Goal: Task Accomplishment & Management: Manage account settings

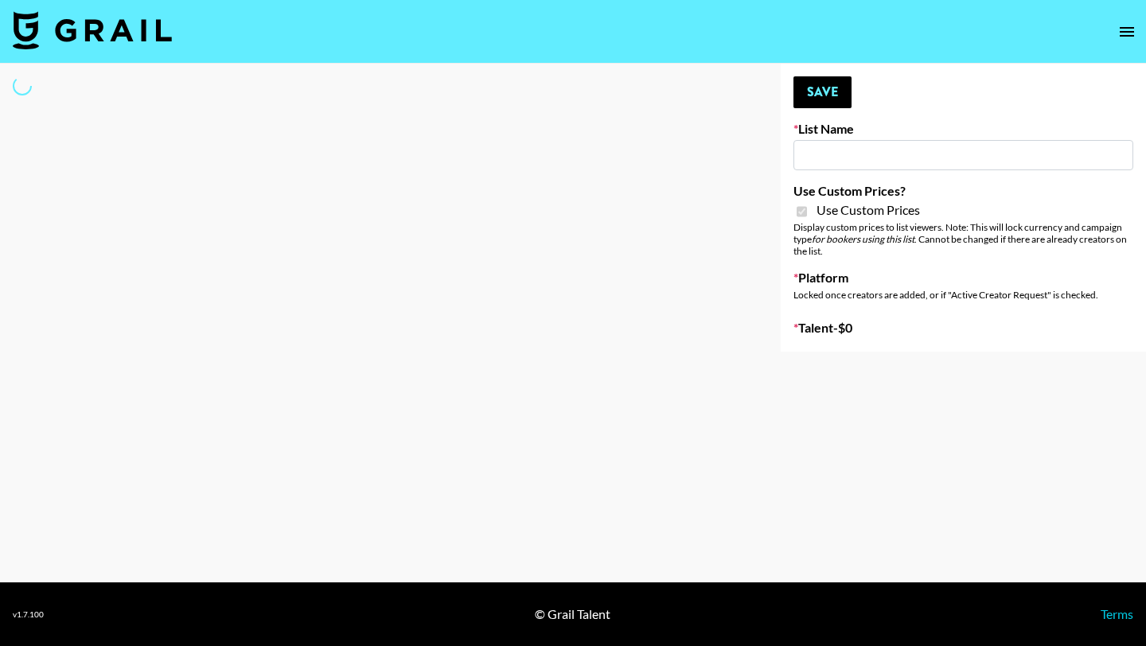
type input "Peppermayo"
checkbox input "true"
select select "Brand"
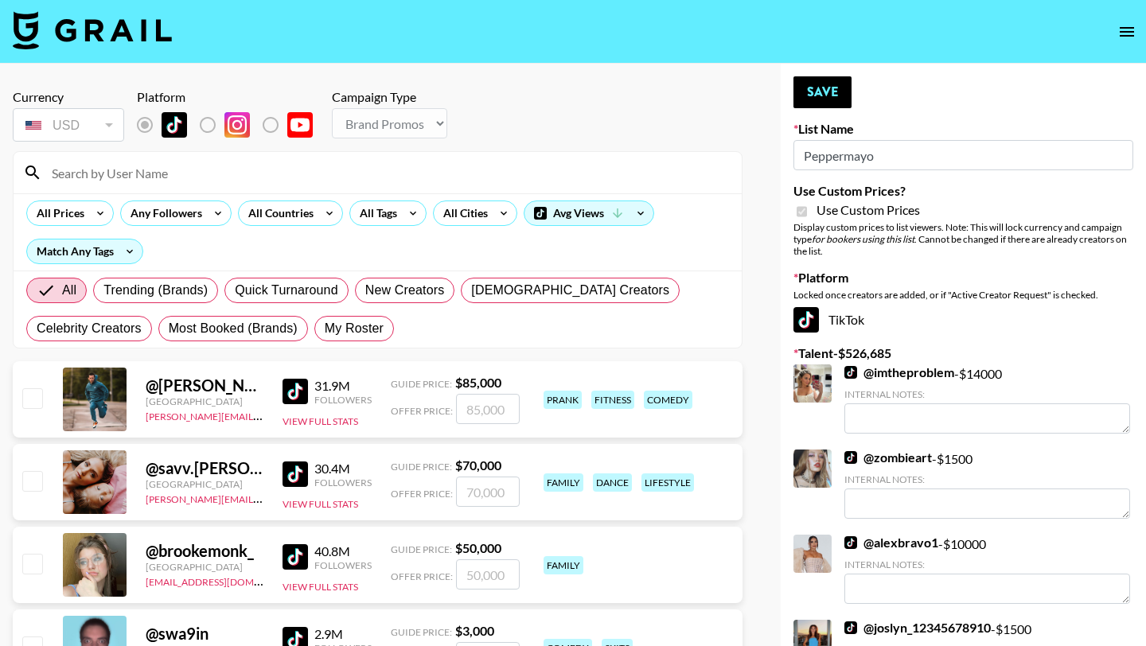
click at [126, 171] on input at bounding box center [387, 172] width 690 height 25
type input "cass"
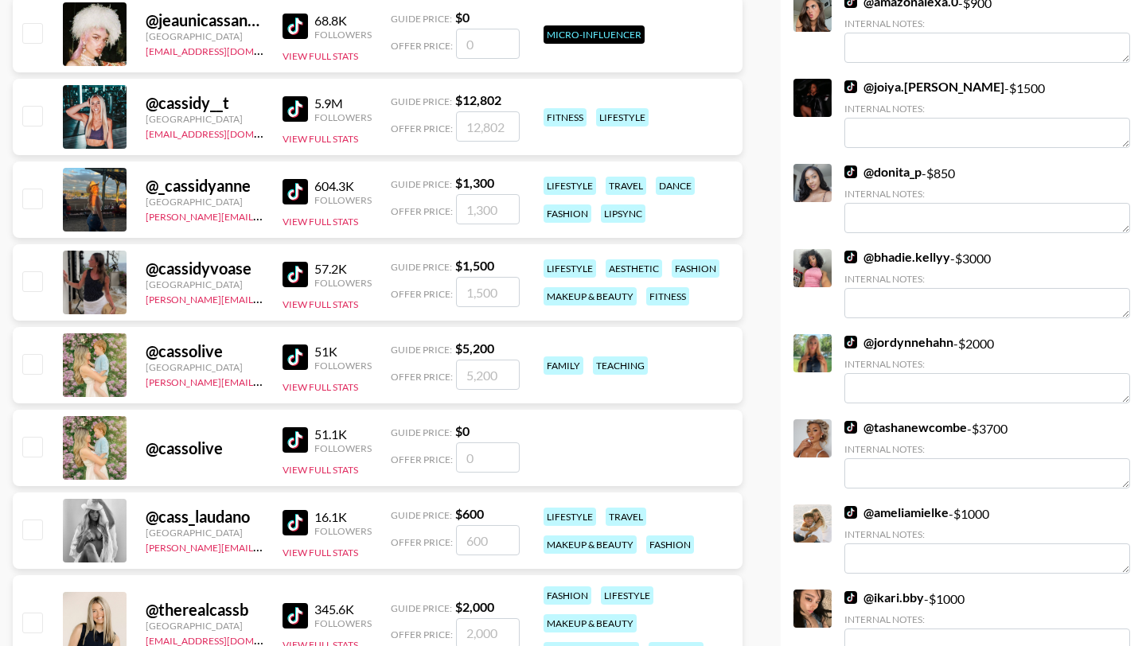
scroll to position [887, 0]
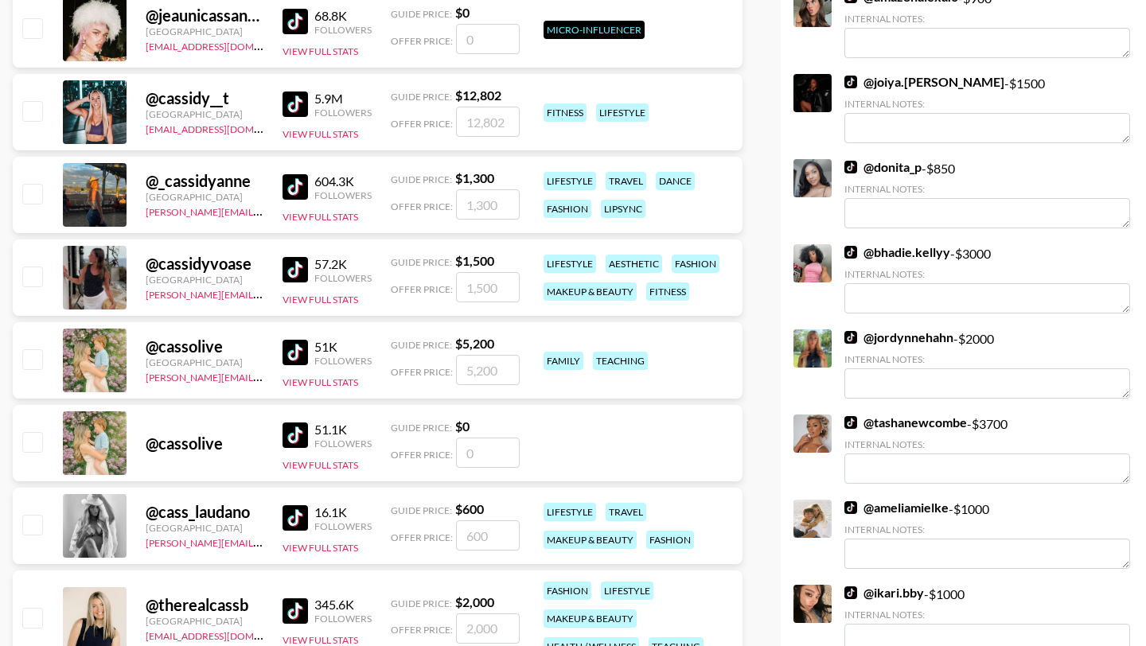
click at [33, 277] on input "checkbox" at bounding box center [31, 276] width 19 height 19
checkbox input "true"
type input "1500"
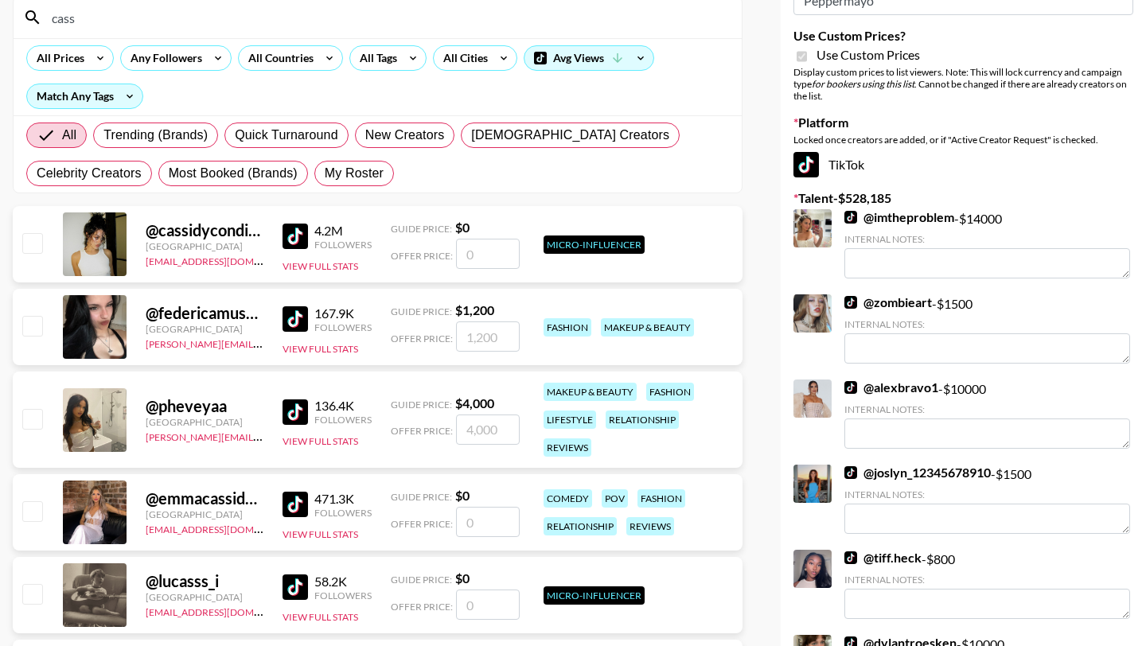
scroll to position [0, 0]
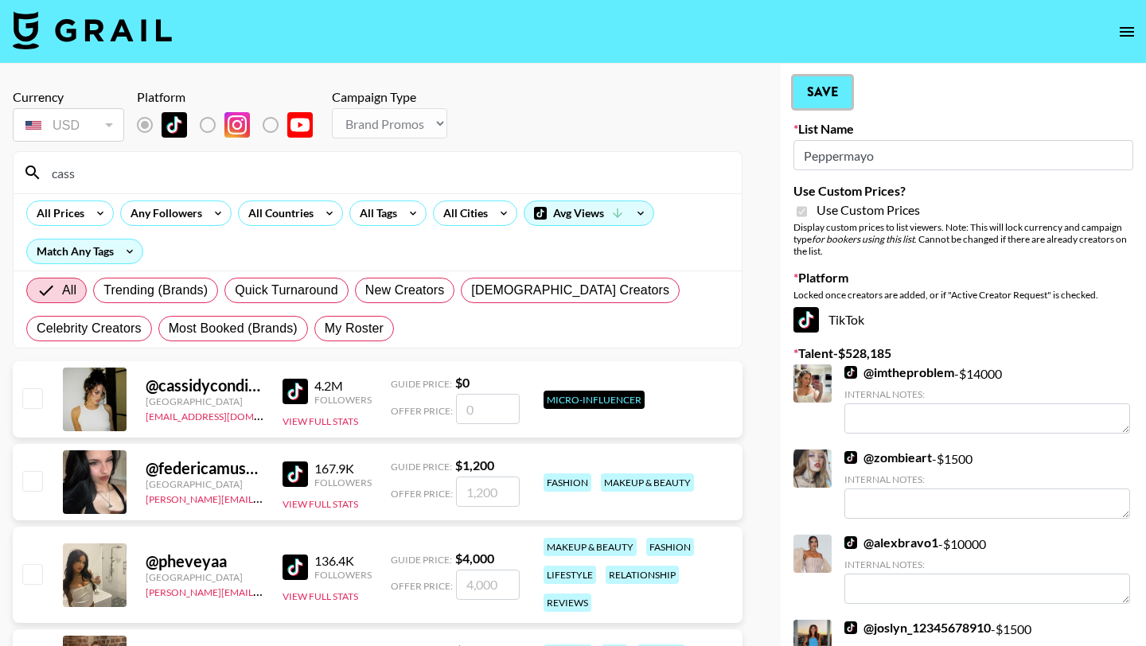
click at [836, 95] on button "Save" at bounding box center [823, 92] width 58 height 32
click at [499, 169] on input "cass" at bounding box center [387, 172] width 690 height 25
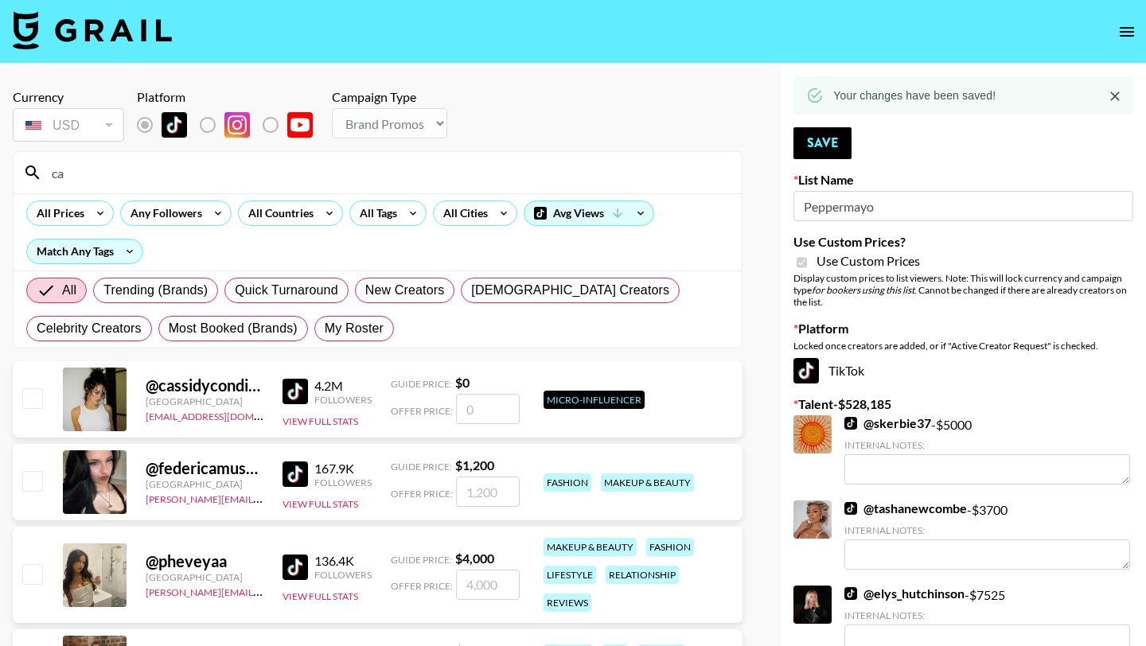
type input "c"
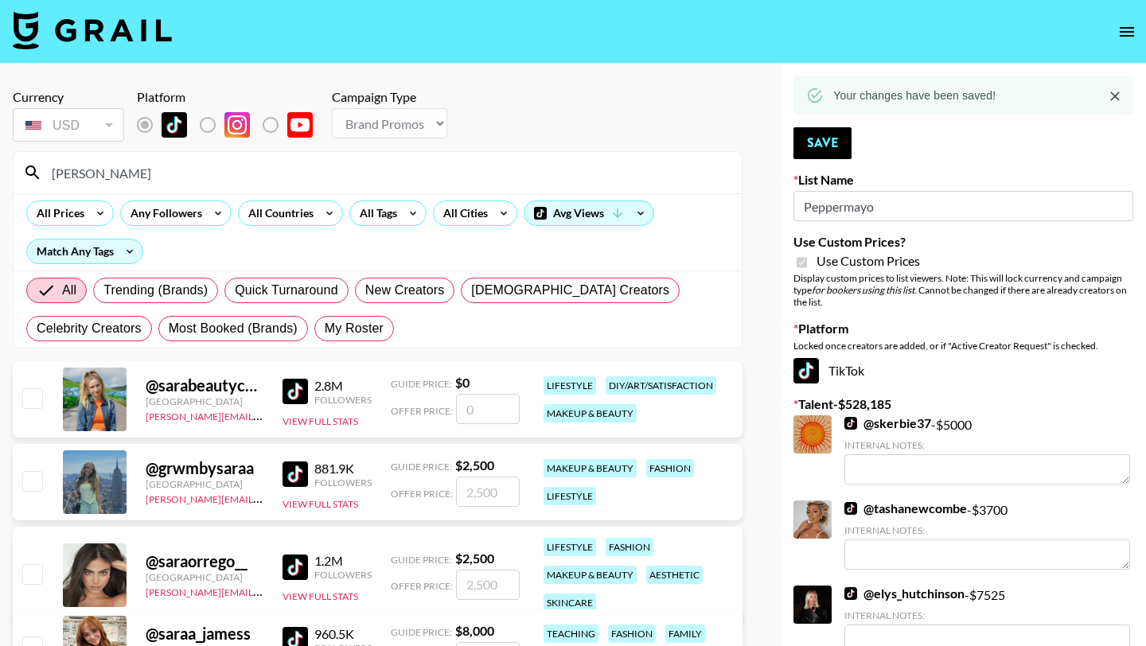
type input "sarahub"
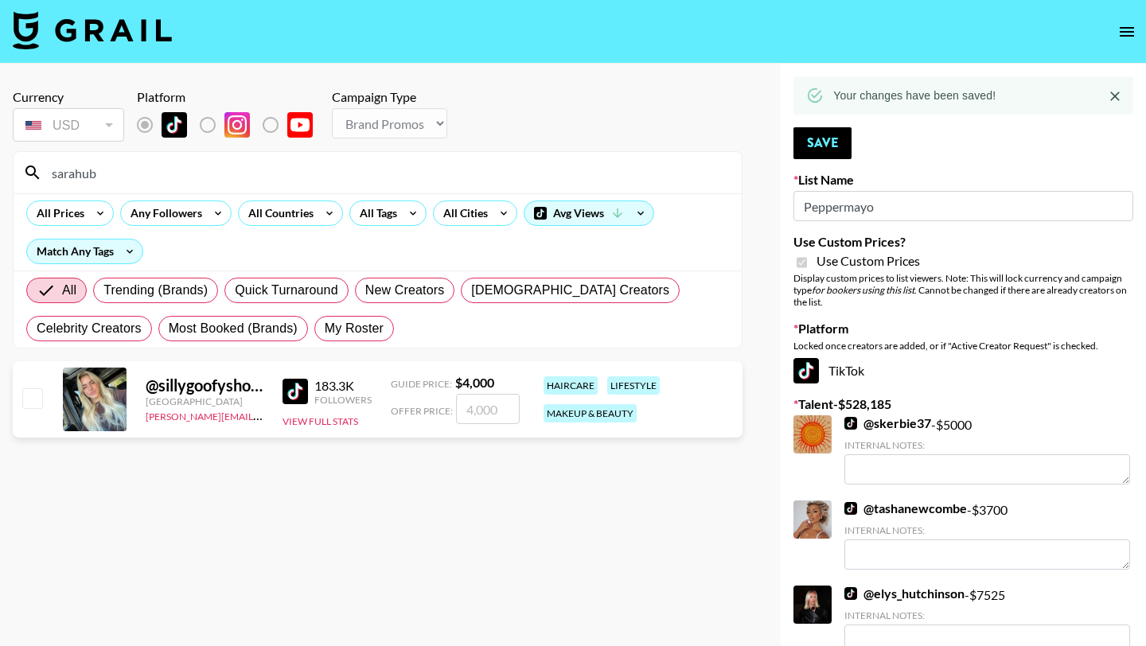
click at [31, 400] on input "checkbox" at bounding box center [31, 397] width 19 height 19
checkbox input "true"
type input "4000"
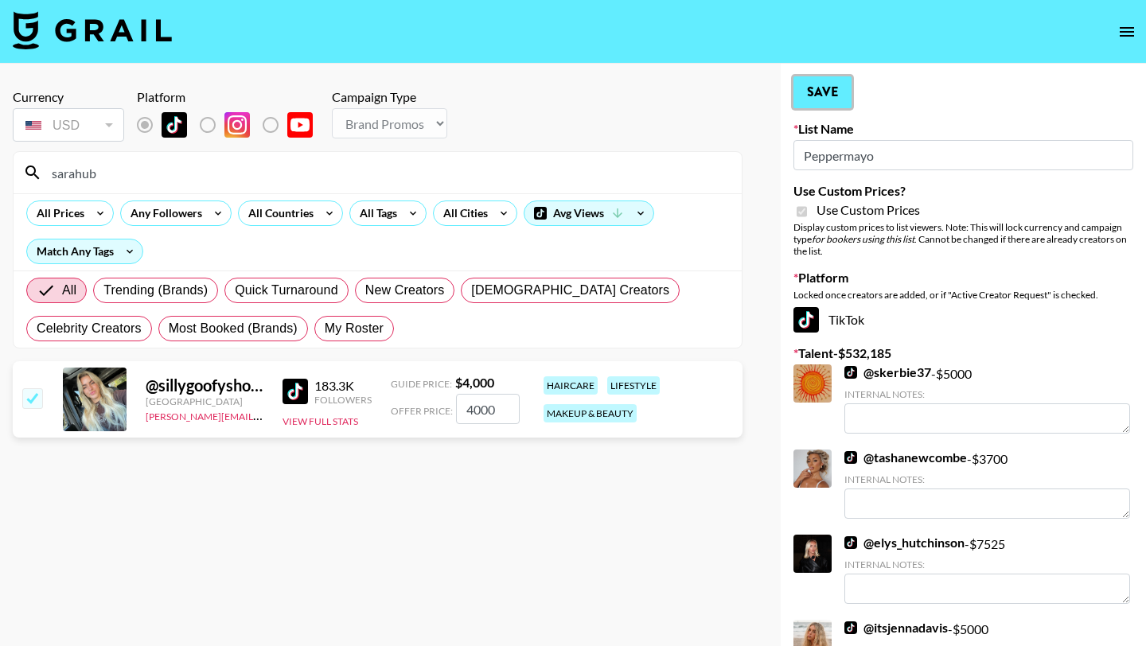
click at [832, 87] on button "Save" at bounding box center [823, 92] width 58 height 32
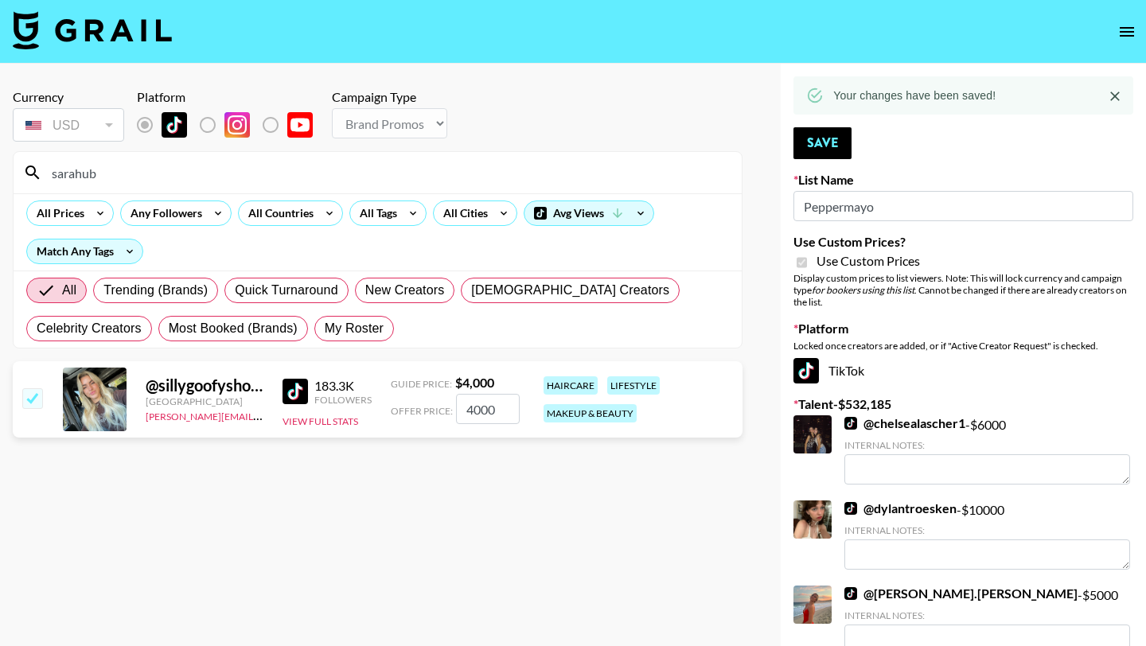
click at [529, 166] on input "sarahub" at bounding box center [387, 172] width 690 height 25
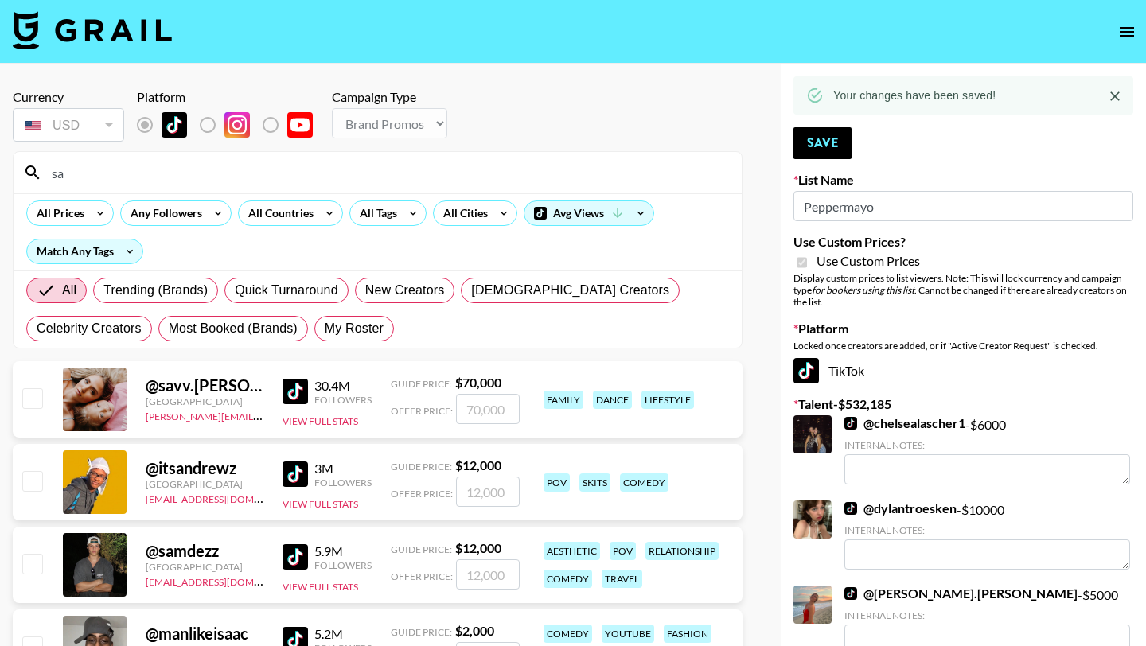
type input "s"
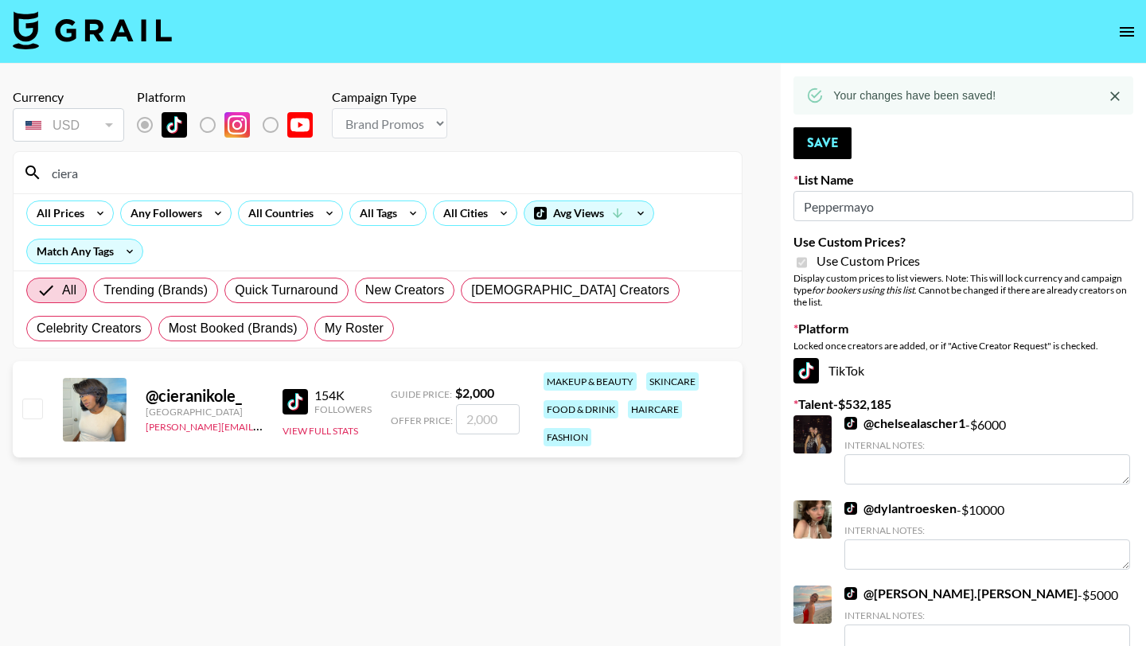
type input "ciera"
click at [28, 404] on input "checkbox" at bounding box center [31, 408] width 19 height 19
checkbox input "true"
type input "2000"
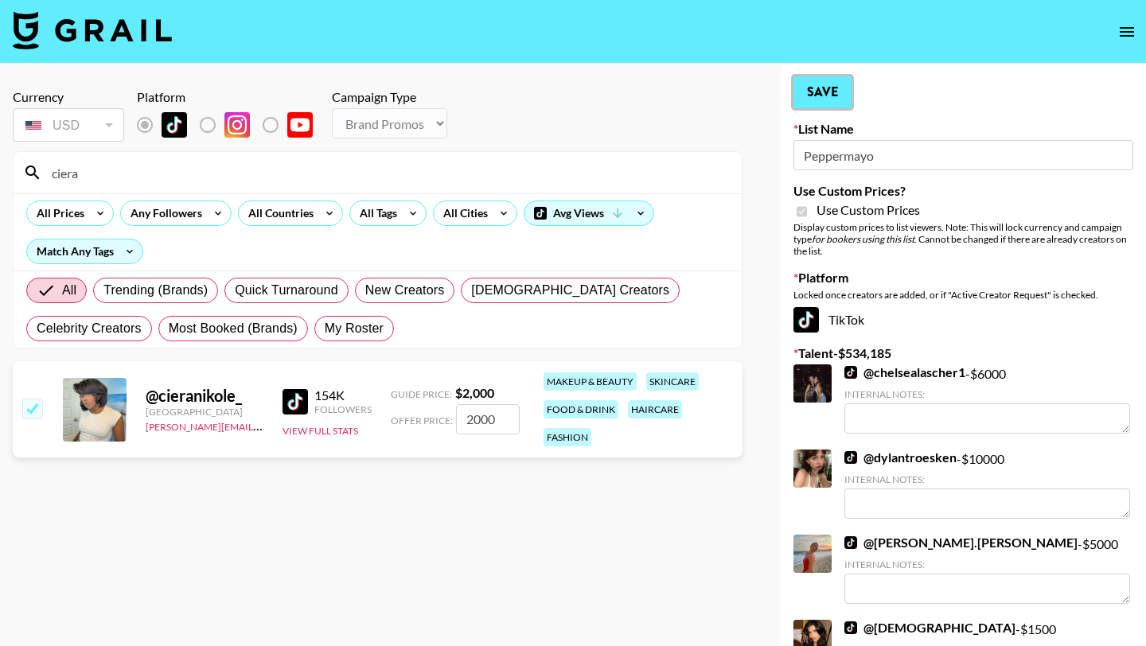
click at [836, 94] on button "Save" at bounding box center [823, 92] width 58 height 32
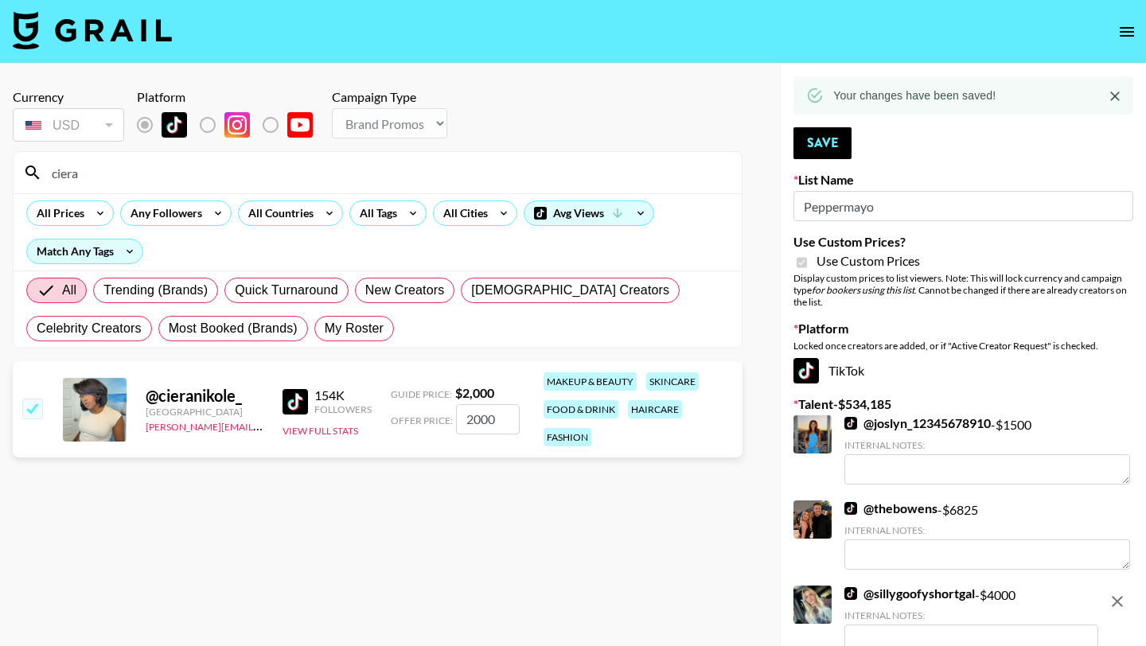
drag, startPoint x: 88, startPoint y: 176, endPoint x: 36, endPoint y: 175, distance: 51.7
click at [36, 175] on div "ciera" at bounding box center [378, 172] width 728 height 41
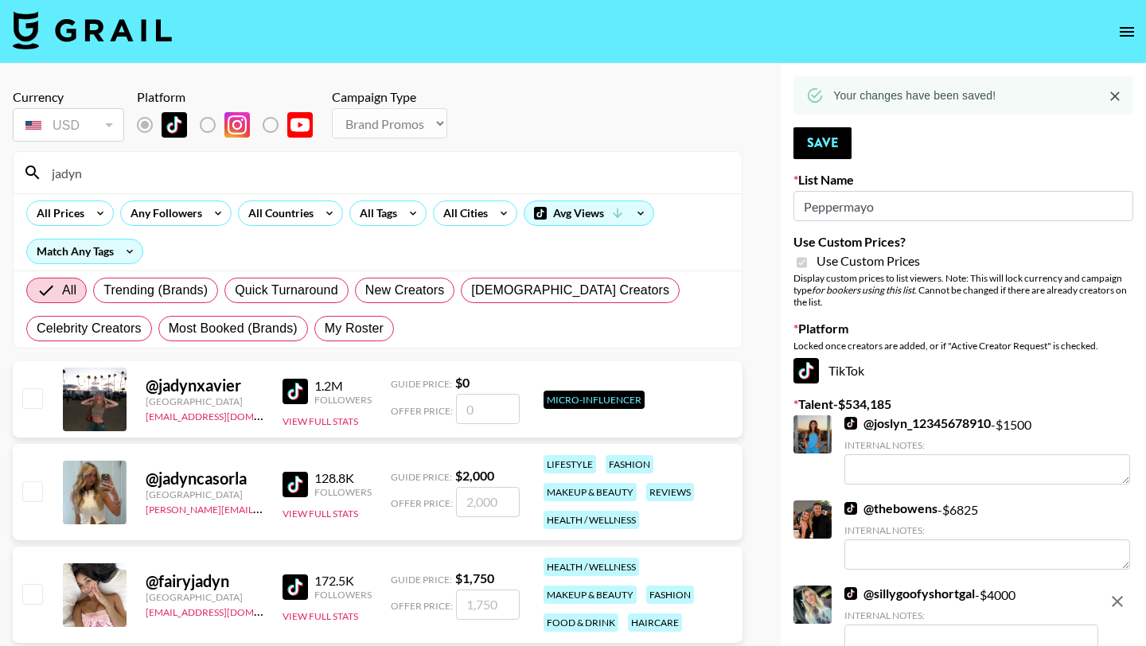
type input "jadyn"
click at [34, 495] on input "checkbox" at bounding box center [31, 491] width 19 height 19
checkbox input "true"
type input "2000"
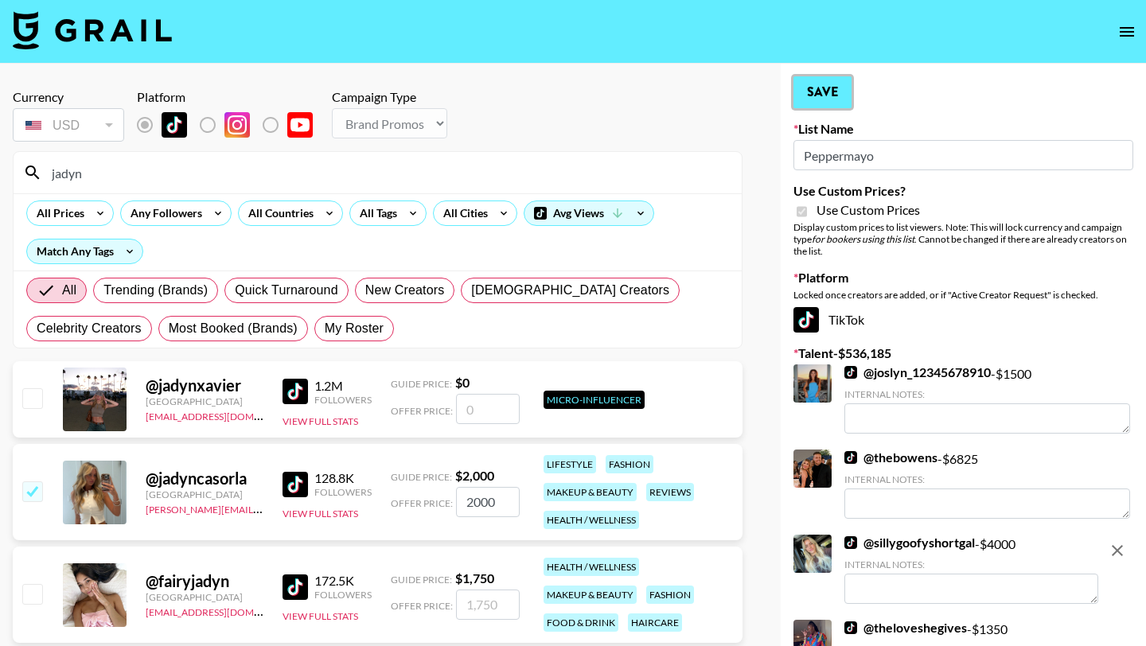
click at [801, 96] on button "Save" at bounding box center [823, 92] width 58 height 32
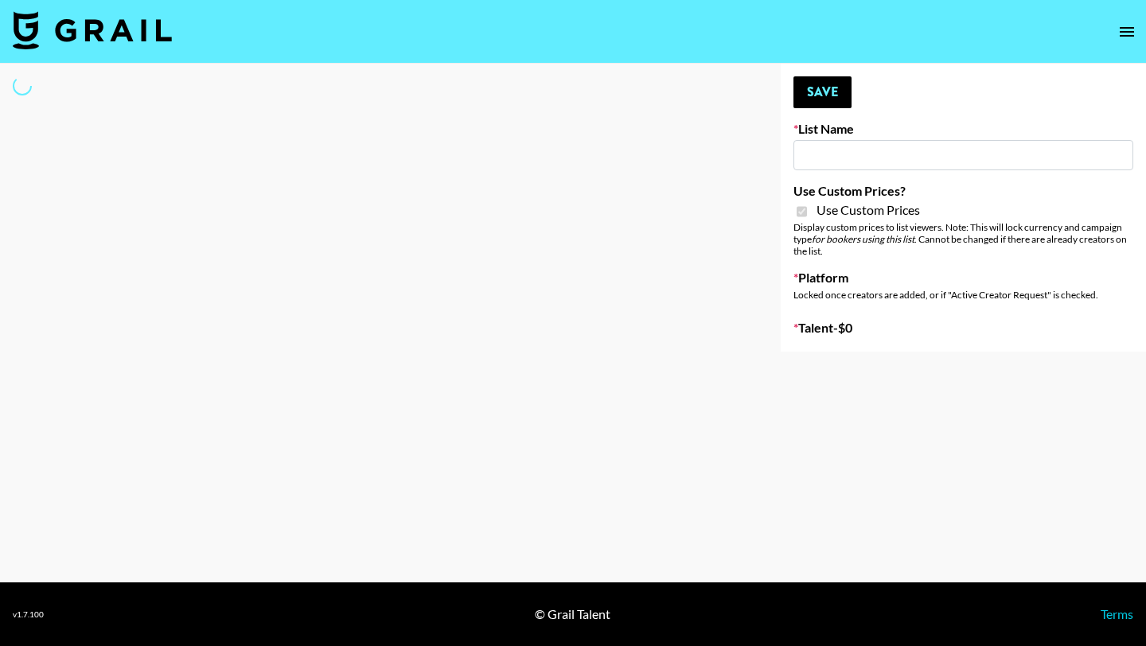
type input "Flimeal + Liveling"
checkbox input "true"
select select "Brand"
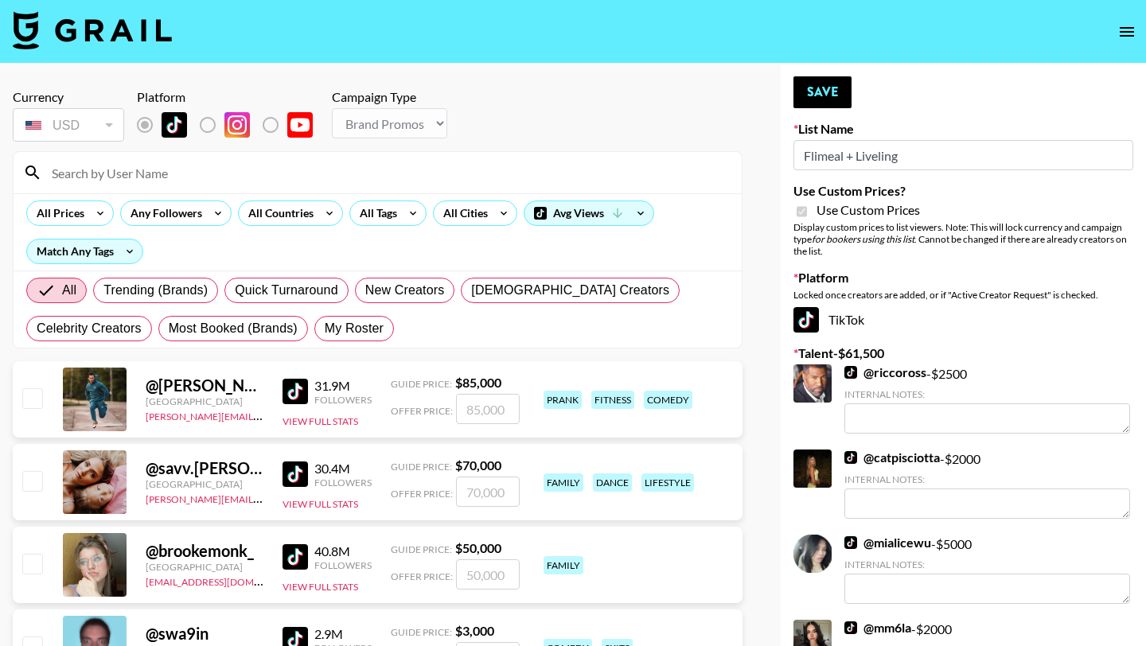
click at [205, 174] on input at bounding box center [387, 172] width 690 height 25
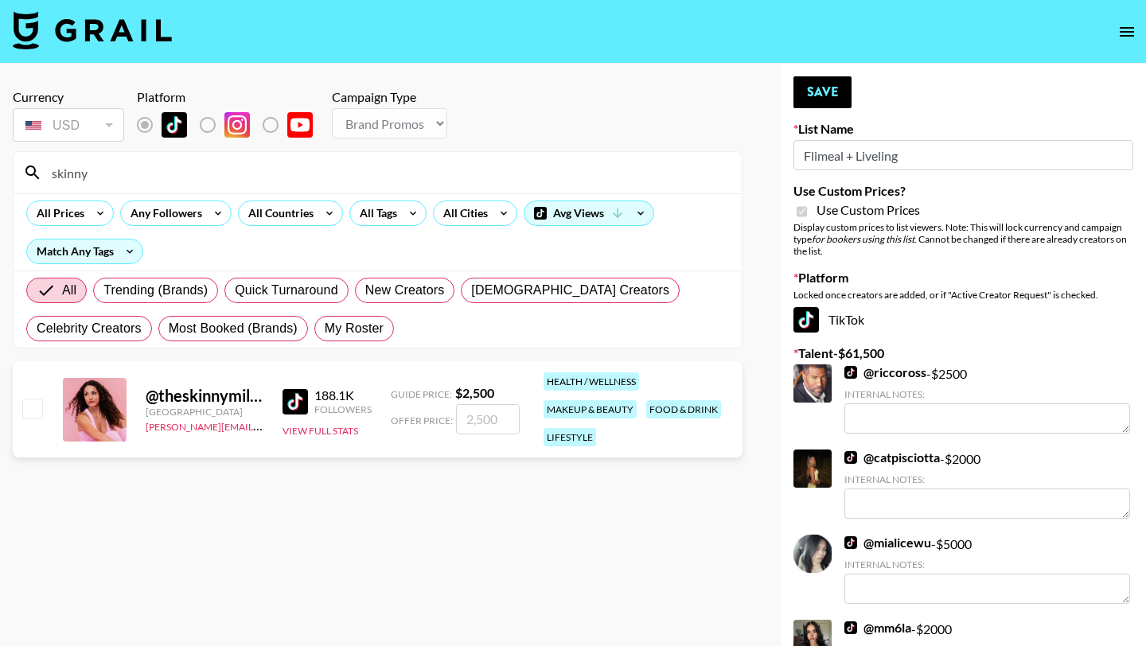
type input "skinny"
click at [29, 404] on input "checkbox" at bounding box center [31, 408] width 19 height 19
checkbox input "true"
type input "2500"
click at [821, 96] on button "Save" at bounding box center [823, 92] width 58 height 32
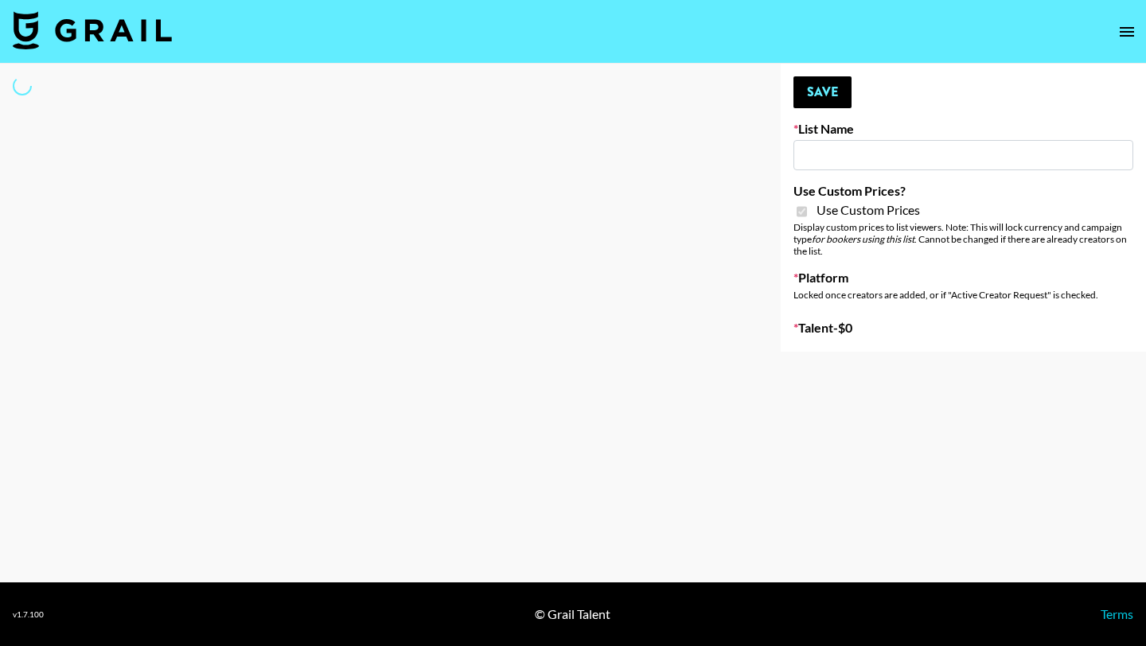
type input "Whipped US"
checkbox input "true"
select select "Brand"
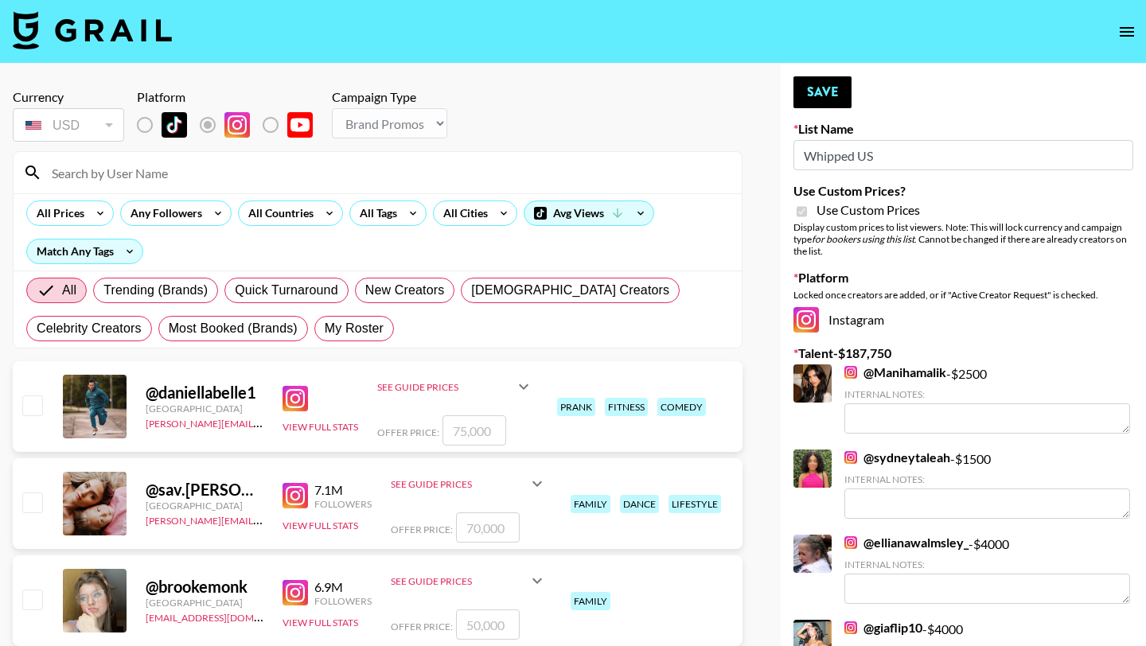
click at [128, 170] on input at bounding box center [387, 172] width 690 height 25
type input "macy"
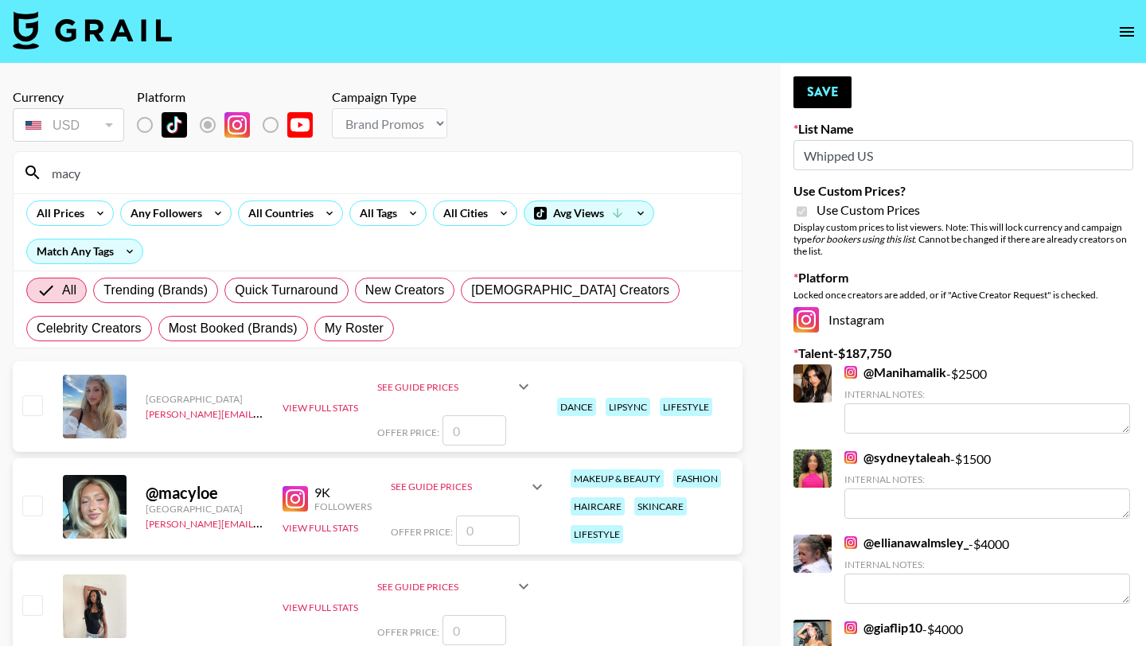
click at [27, 508] on input "checkbox" at bounding box center [31, 505] width 19 height 19
click at [486, 537] on input "number" at bounding box center [488, 531] width 64 height 30
checkbox input "true"
type input "500"
click at [813, 96] on button "Save" at bounding box center [823, 92] width 58 height 32
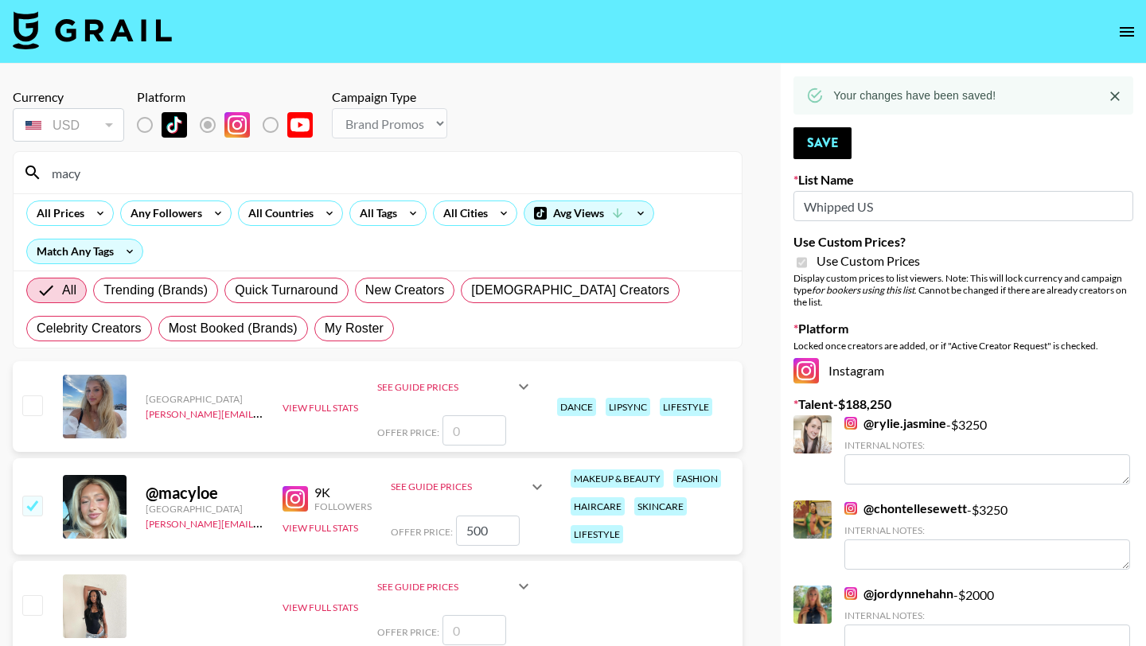
click at [518, 176] on input "macy" at bounding box center [387, 172] width 690 height 25
type input "m"
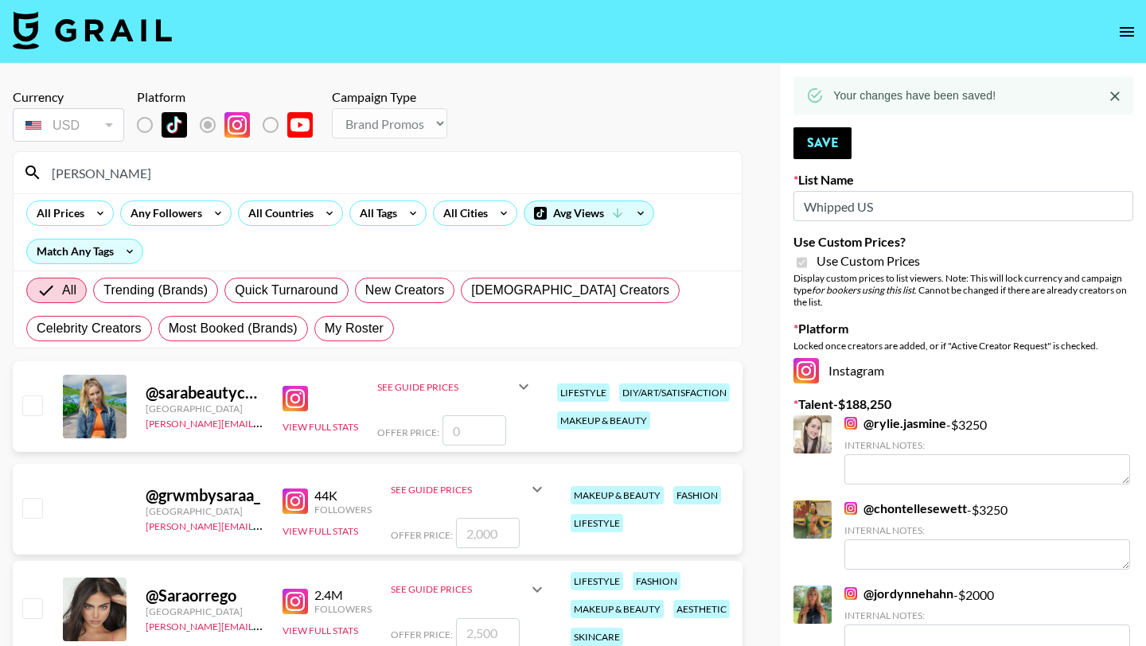
type input "sarahub"
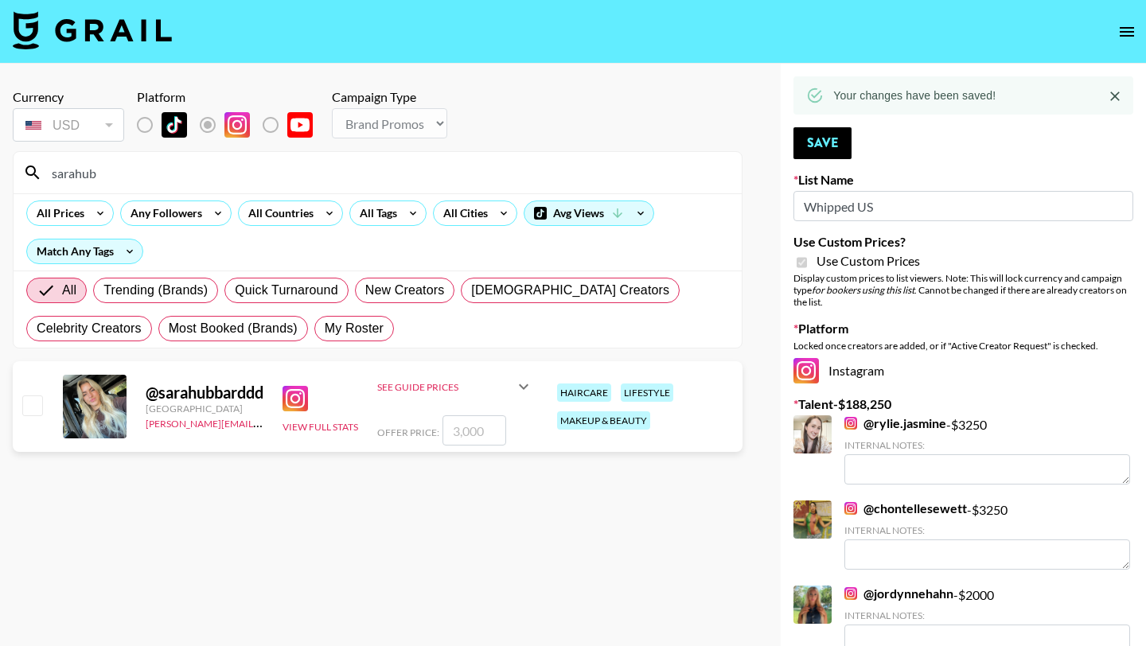
click at [33, 409] on input "checkbox" at bounding box center [31, 405] width 19 height 19
checkbox input "true"
type input "3000"
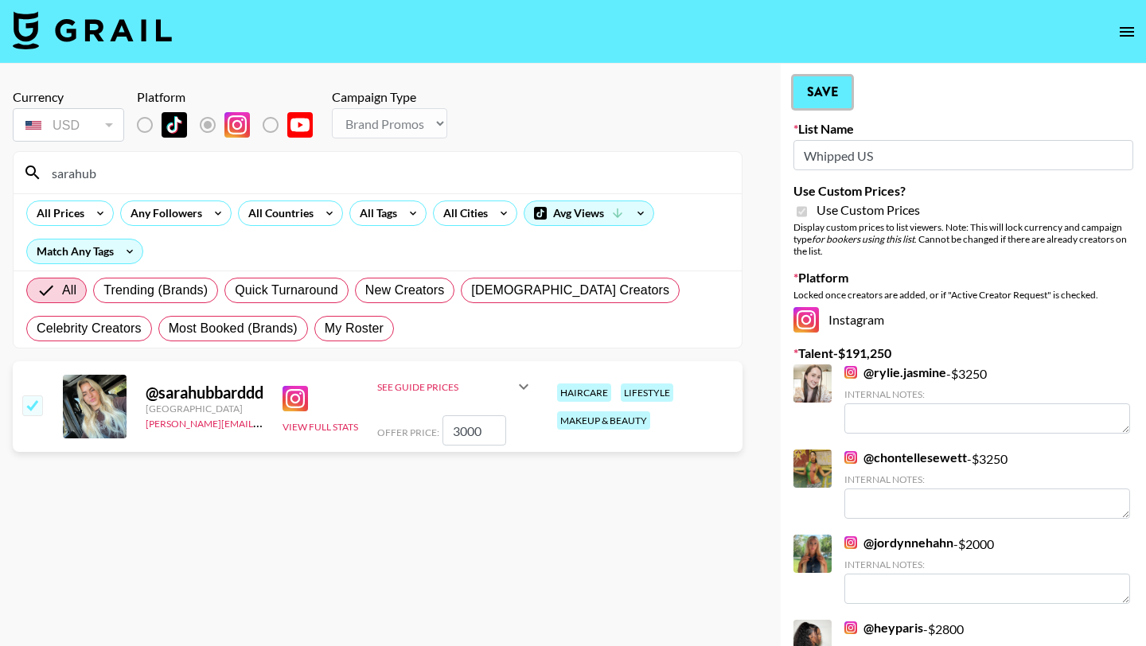
click at [840, 82] on button "Save" at bounding box center [823, 92] width 58 height 32
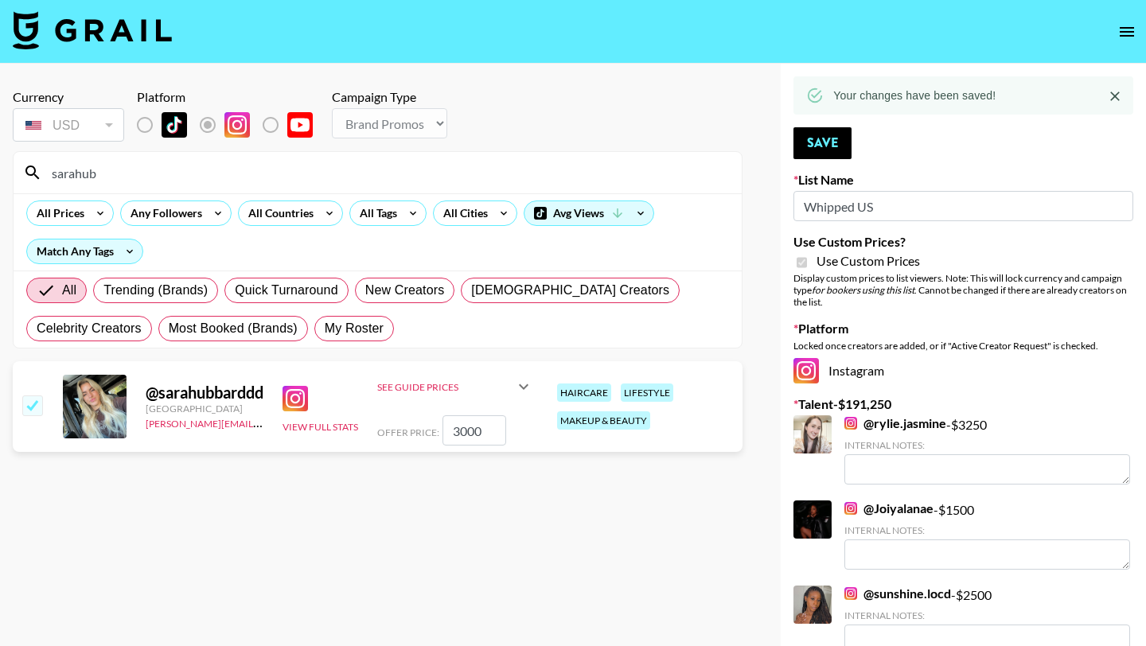
click at [457, 177] on input "sarahub" at bounding box center [387, 172] width 690 height 25
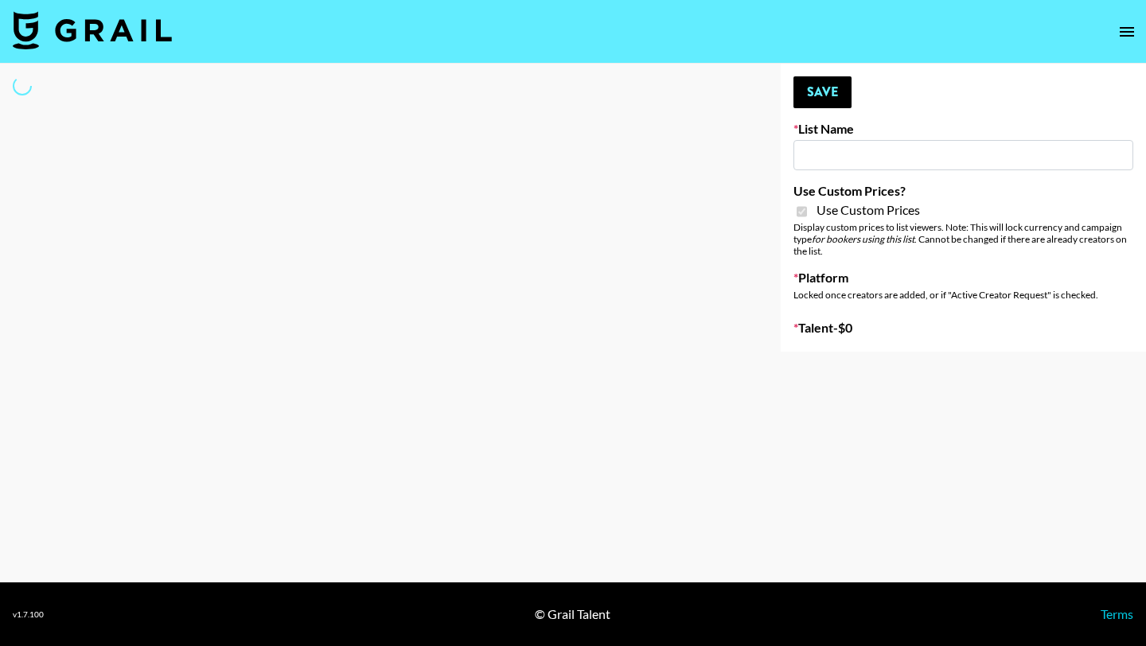
type input "Whipped US"
checkbox input "true"
select select "Brand"
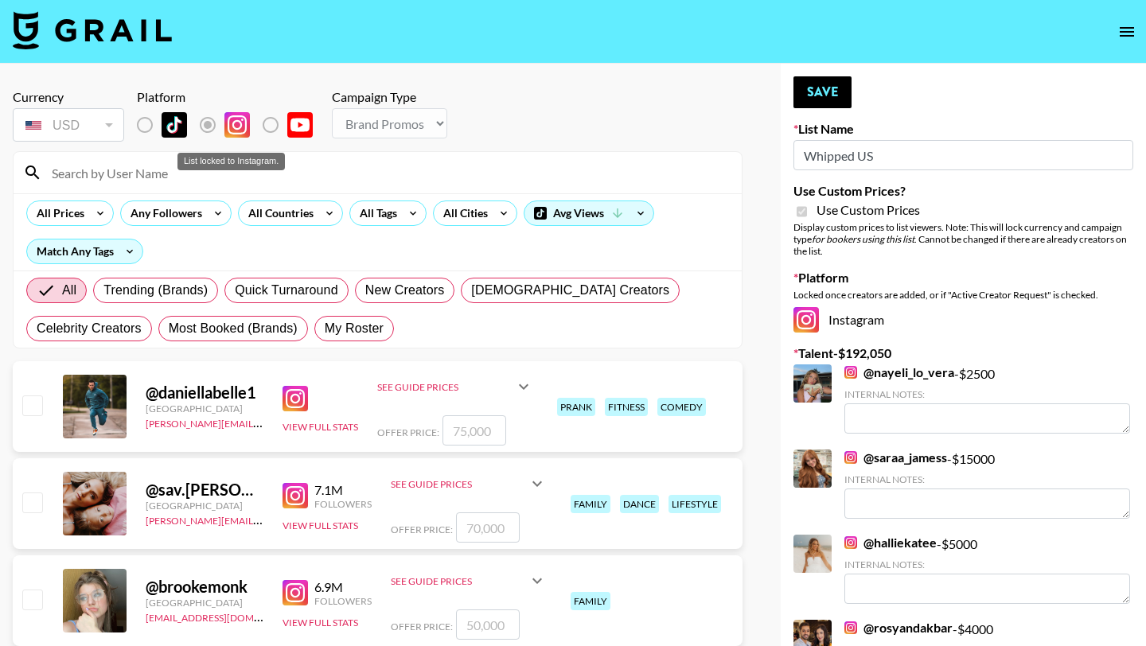
click at [266, 168] on div "List locked to Instagram." at bounding box center [230, 162] width 107 height 18
click at [232, 182] on input at bounding box center [387, 172] width 690 height 25
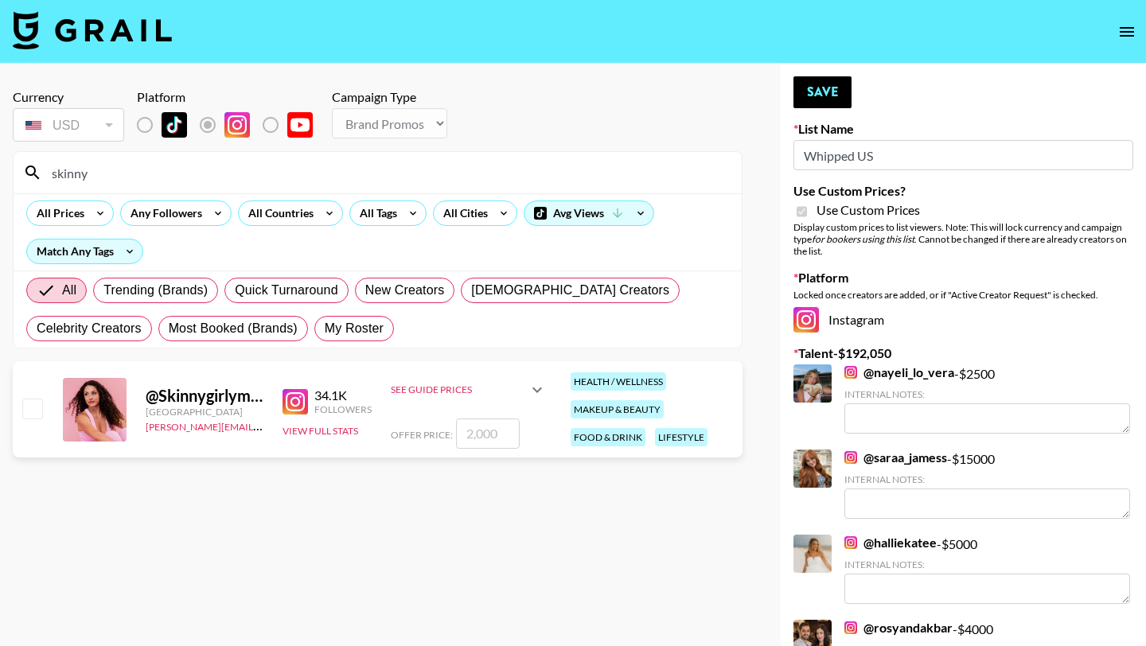
type input "skinny"
click at [33, 411] on input "checkbox" at bounding box center [31, 408] width 19 height 19
checkbox input "true"
type input "2000"
click at [830, 103] on button "Save" at bounding box center [823, 92] width 58 height 32
